Goal: Task Accomplishment & Management: Manage account settings

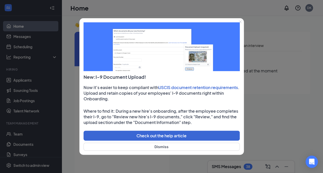
click at [239, 22] on icon "Close" at bounding box center [240, 21] width 3 height 3
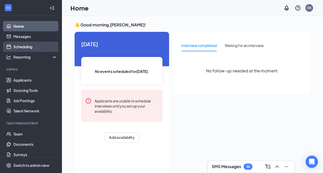
click at [25, 46] on link "Scheduling" at bounding box center [35, 47] width 44 height 10
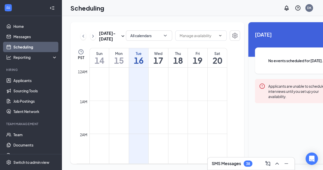
scroll to position [253, 0]
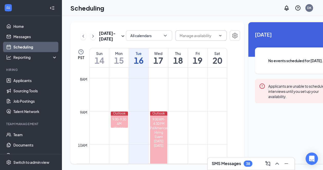
click at [201, 36] on input "text" at bounding box center [198, 36] width 37 height 6
click at [93, 39] on icon "ChevronRight" at bounding box center [93, 36] width 5 height 6
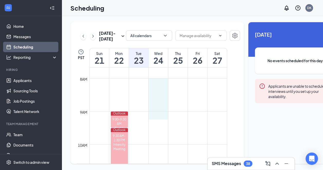
drag, startPoint x: 149, startPoint y: 91, endPoint x: 157, endPoint y: 125, distance: 35.1
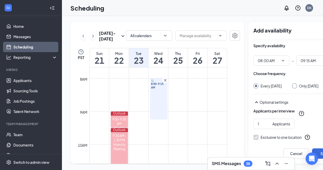
click at [157, 119] on div "8:00-9:15 AM" at bounding box center [158, 98] width 17 height 41
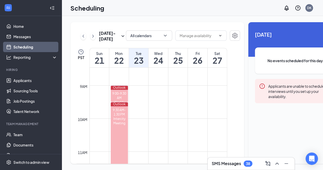
scroll to position [284, 0]
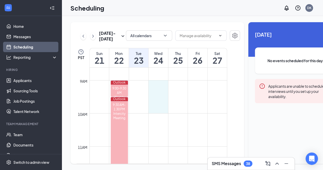
drag, startPoint x: 156, startPoint y: 94, endPoint x: 155, endPoint y: 116, distance: 22.2
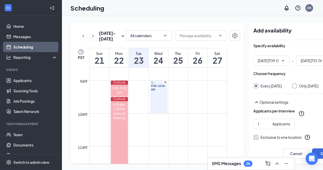
type input "09:00 AM"
type input "10:00 AM"
click at [165, 85] on icon "Cross" at bounding box center [165, 82] width 5 height 5
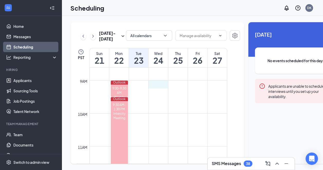
drag, startPoint x: 160, startPoint y: 95, endPoint x: 164, endPoint y: 95, distance: 4.9
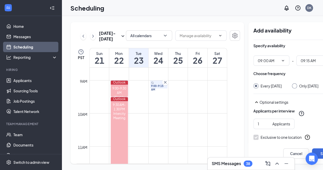
click at [165, 83] on icon "Cross" at bounding box center [165, 82] width 3 height 3
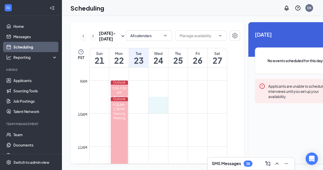
drag, startPoint x: 157, startPoint y: 111, endPoint x: 158, endPoint y: 120, distance: 9.4
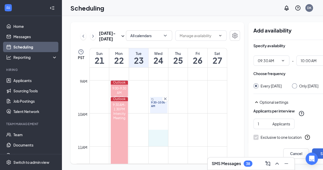
drag, startPoint x: 159, startPoint y: 142, endPoint x: 160, endPoint y: 151, distance: 8.5
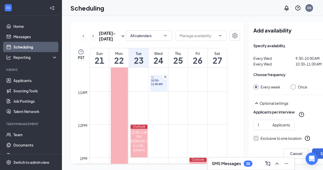
scroll to position [340, 0]
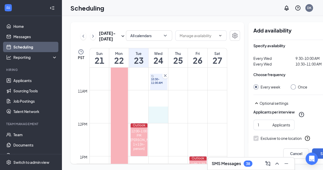
drag, startPoint x: 157, startPoint y: 120, endPoint x: 159, endPoint y: 126, distance: 6.0
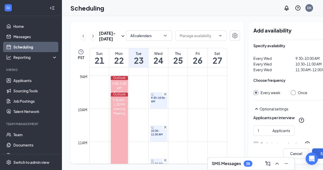
scroll to position [290, 0]
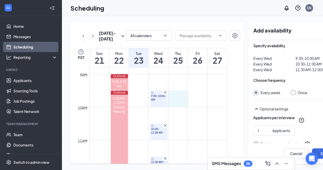
drag, startPoint x: 176, startPoint y: 103, endPoint x: 175, endPoint y: 113, distance: 10.3
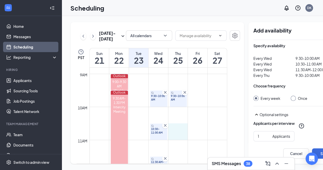
drag, startPoint x: 175, startPoint y: 138, endPoint x: 176, endPoint y: 146, distance: 8.0
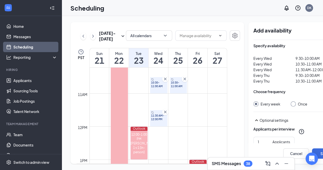
scroll to position [343, 0]
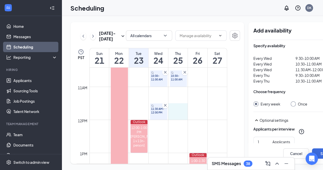
drag, startPoint x: 175, startPoint y: 119, endPoint x: 174, endPoint y: 126, distance: 6.7
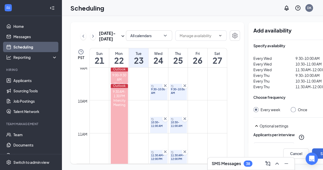
scroll to position [295, 0]
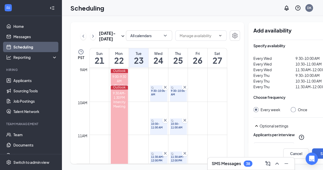
click at [184, 122] on icon "Cross" at bounding box center [184, 119] width 5 height 5
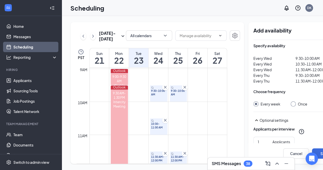
click at [164, 129] on span "10:30-11:00 AM" at bounding box center [158, 125] width 15 height 7
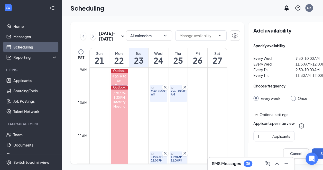
click at [167, 155] on icon "Cross" at bounding box center [165, 152] width 5 height 5
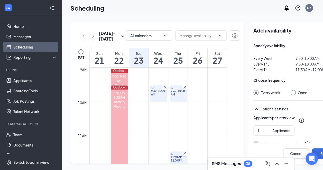
click at [182, 156] on div at bounding box center [185, 153] width 6 height 6
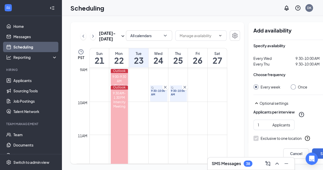
click at [185, 90] on icon "Cross" at bounding box center [184, 86] width 5 height 5
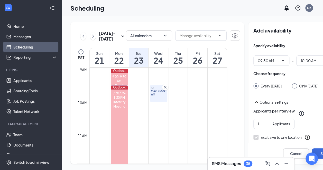
click at [167, 90] on icon "Cross" at bounding box center [165, 86] width 5 height 5
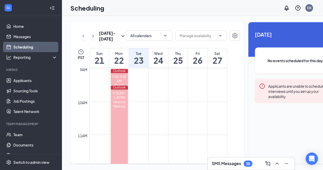
click at [246, 165] on div "38" at bounding box center [248, 163] width 9 height 6
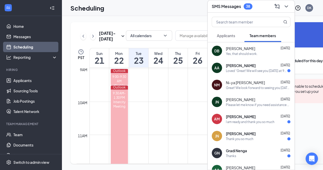
click at [287, 6] on icon "ChevronDown" at bounding box center [287, 6] width 6 height 6
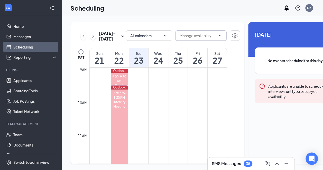
click at [218, 35] on icon "ChevronDown" at bounding box center [220, 35] width 4 height 4
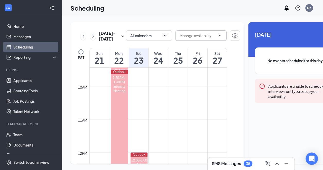
scroll to position [328, 0]
